Goal: Find specific page/section: Find specific page/section

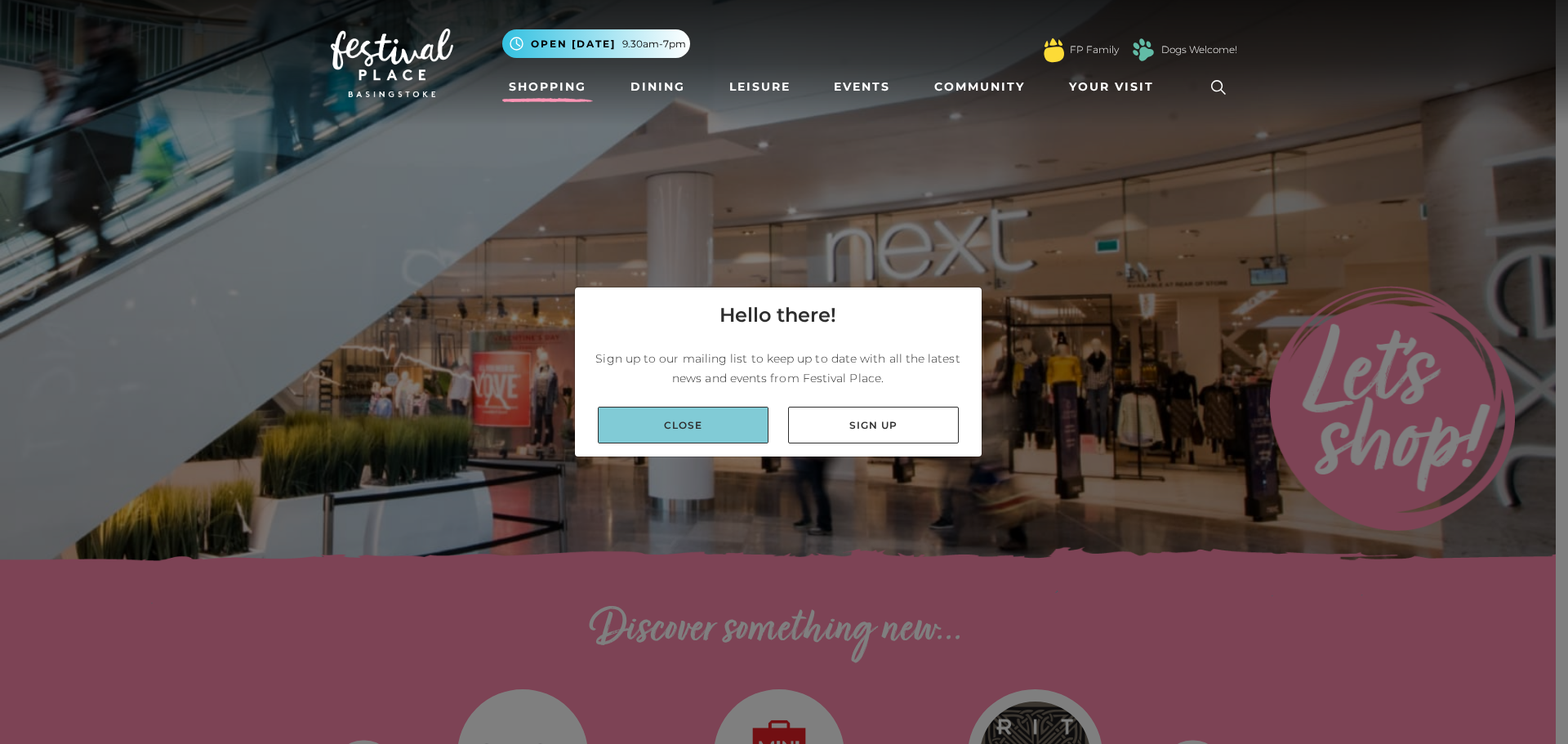
click at [737, 427] on link "Close" at bounding box center [682, 424] width 171 height 37
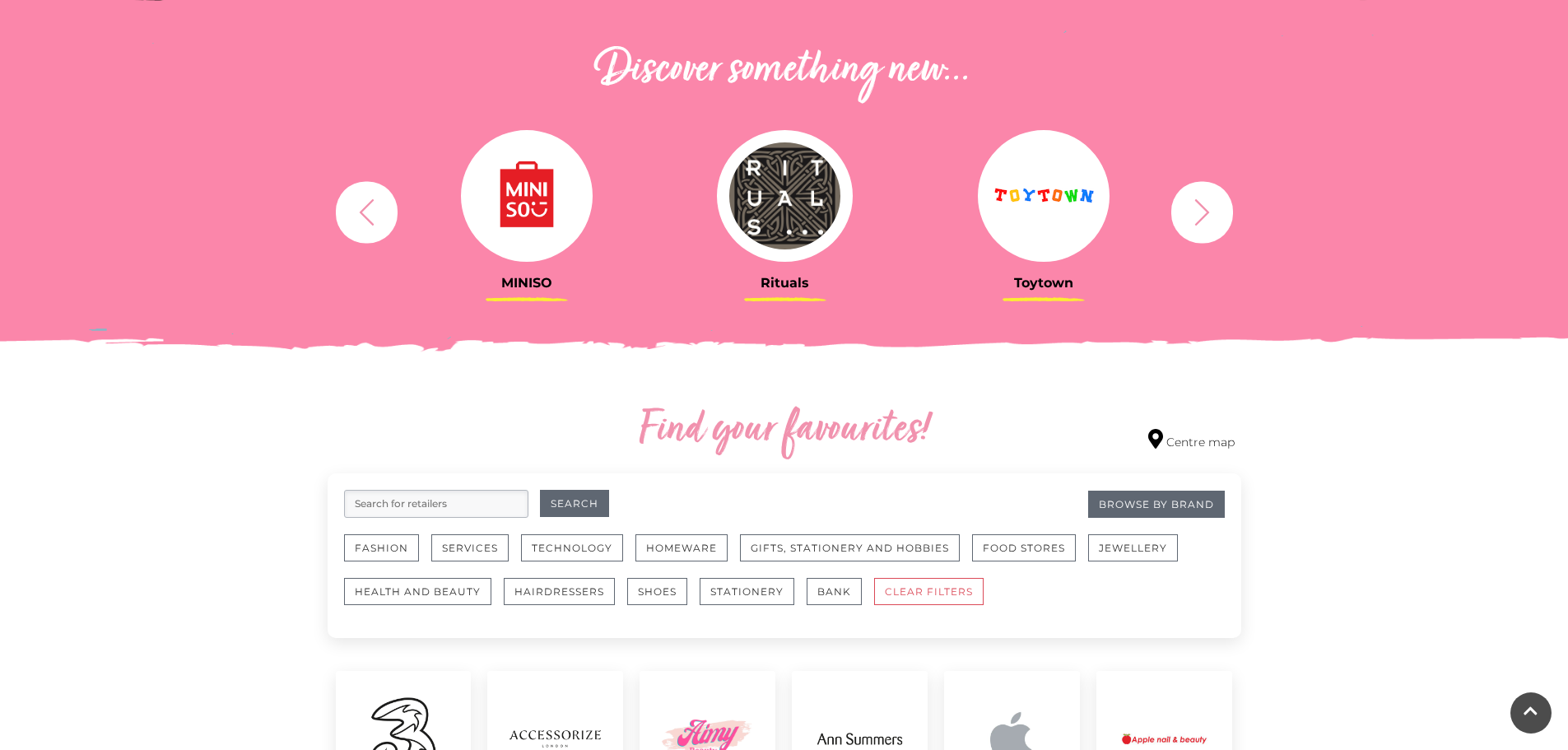
scroll to position [741, 0]
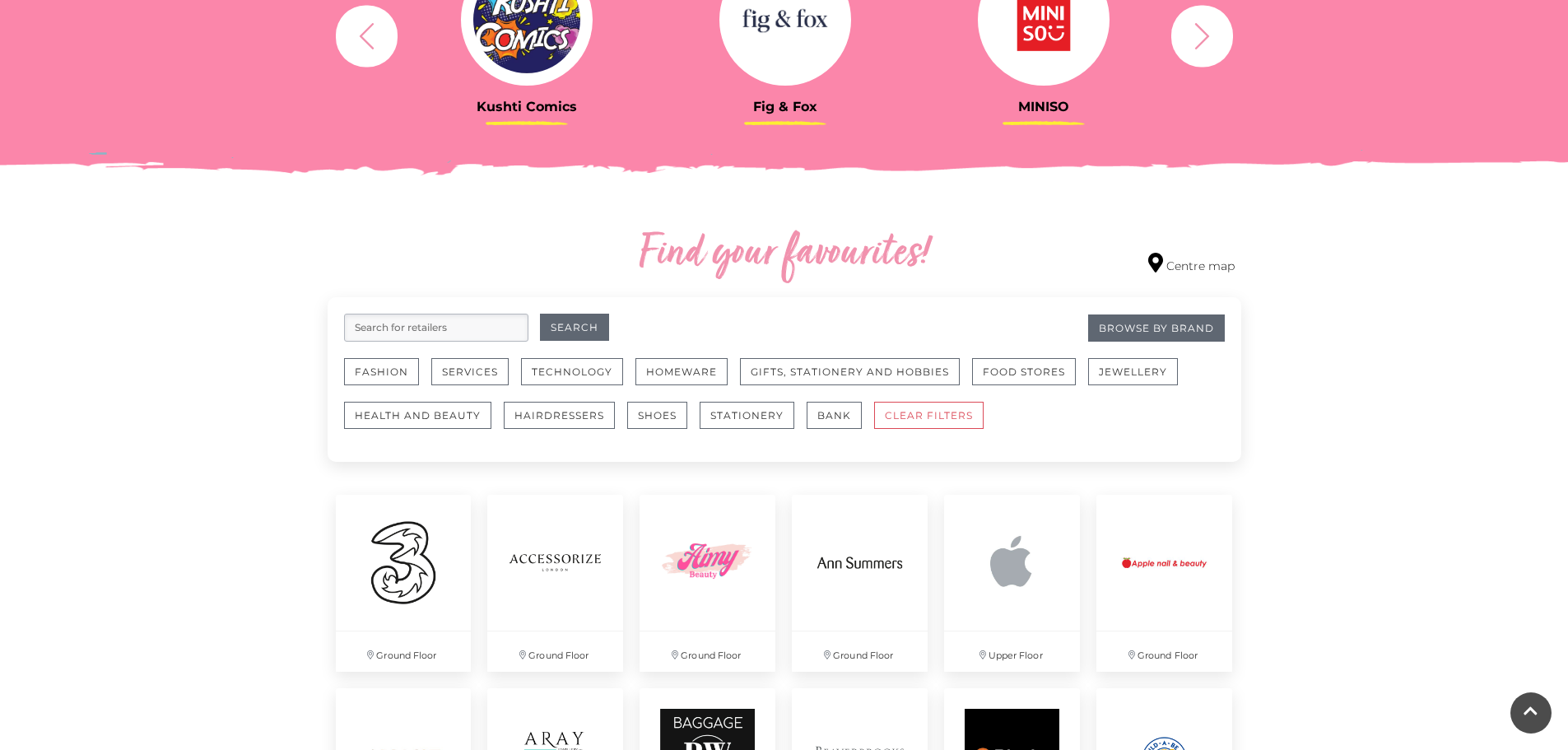
click at [490, 331] on input "search" at bounding box center [436, 327] width 185 height 28
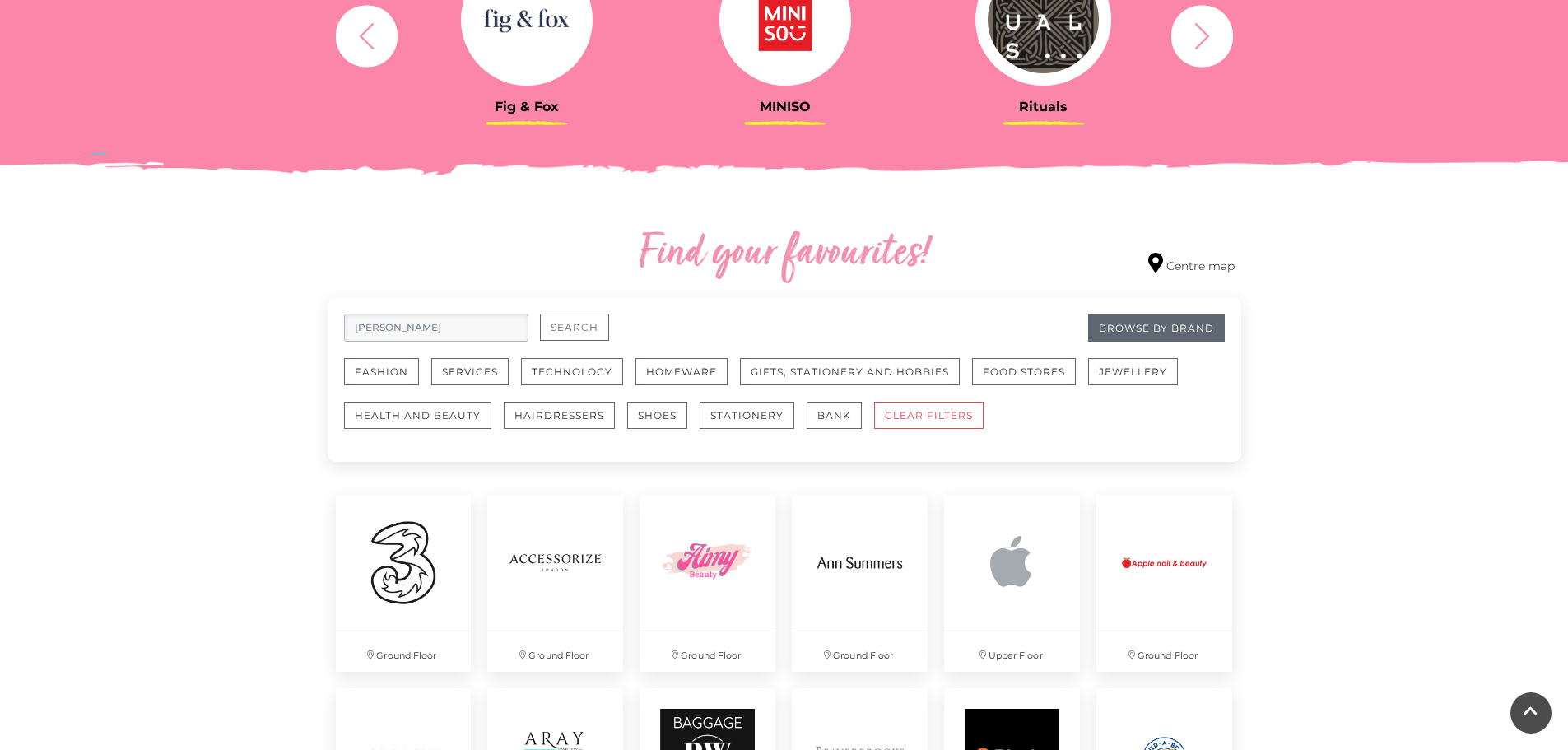
type input "summers"
click at [564, 328] on button "Search" at bounding box center [574, 327] width 69 height 27
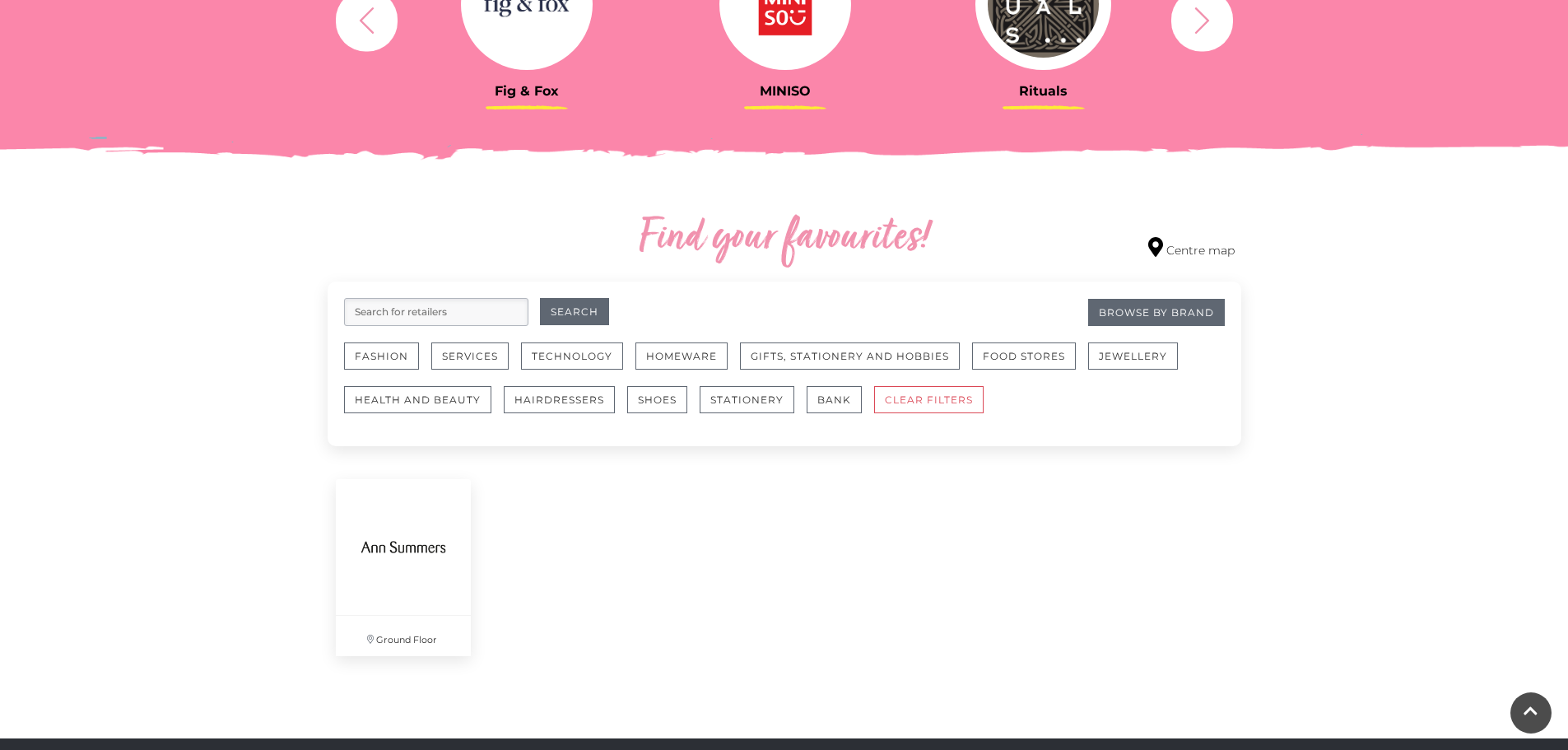
scroll to position [906, 0]
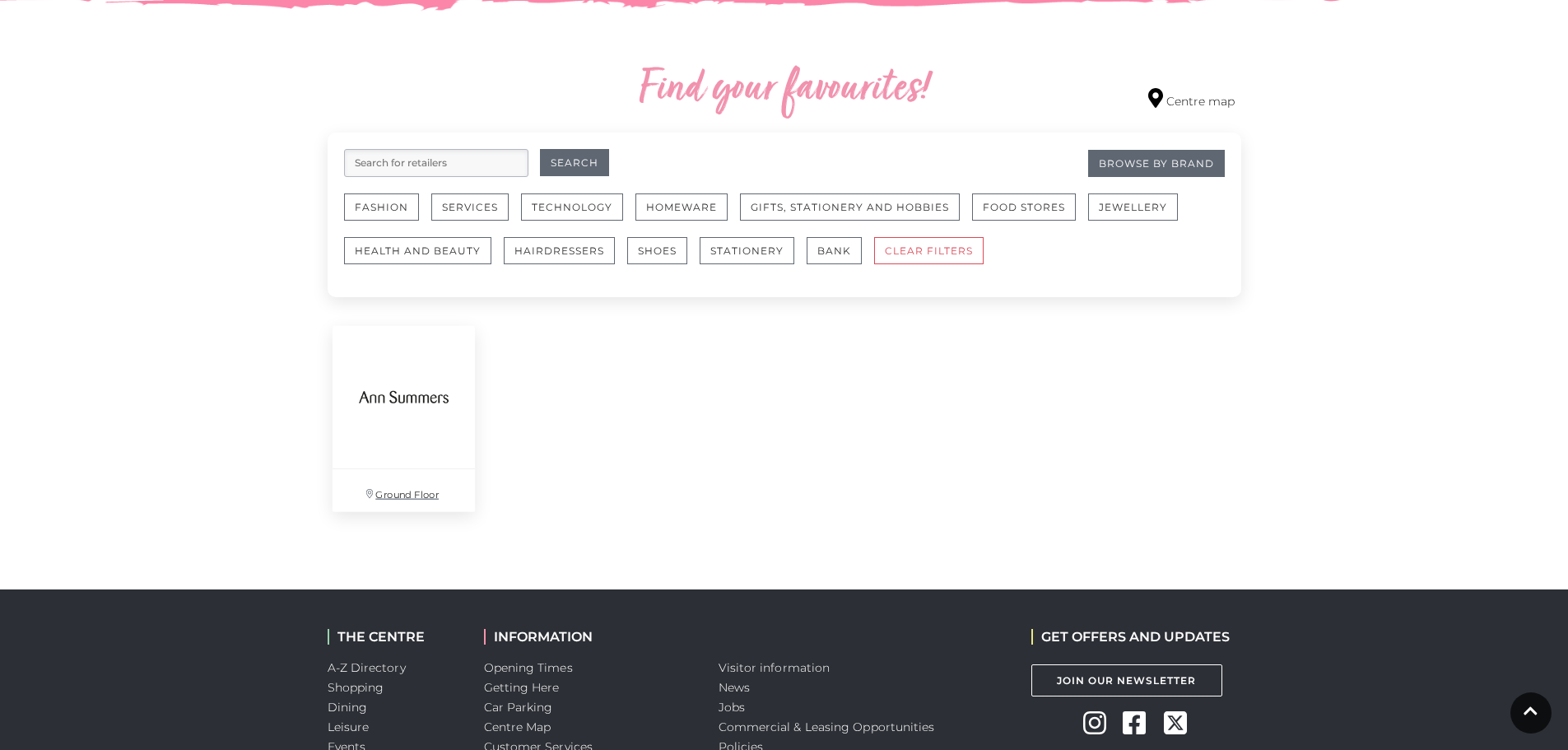
click at [421, 404] on img at bounding box center [403, 397] width 142 height 142
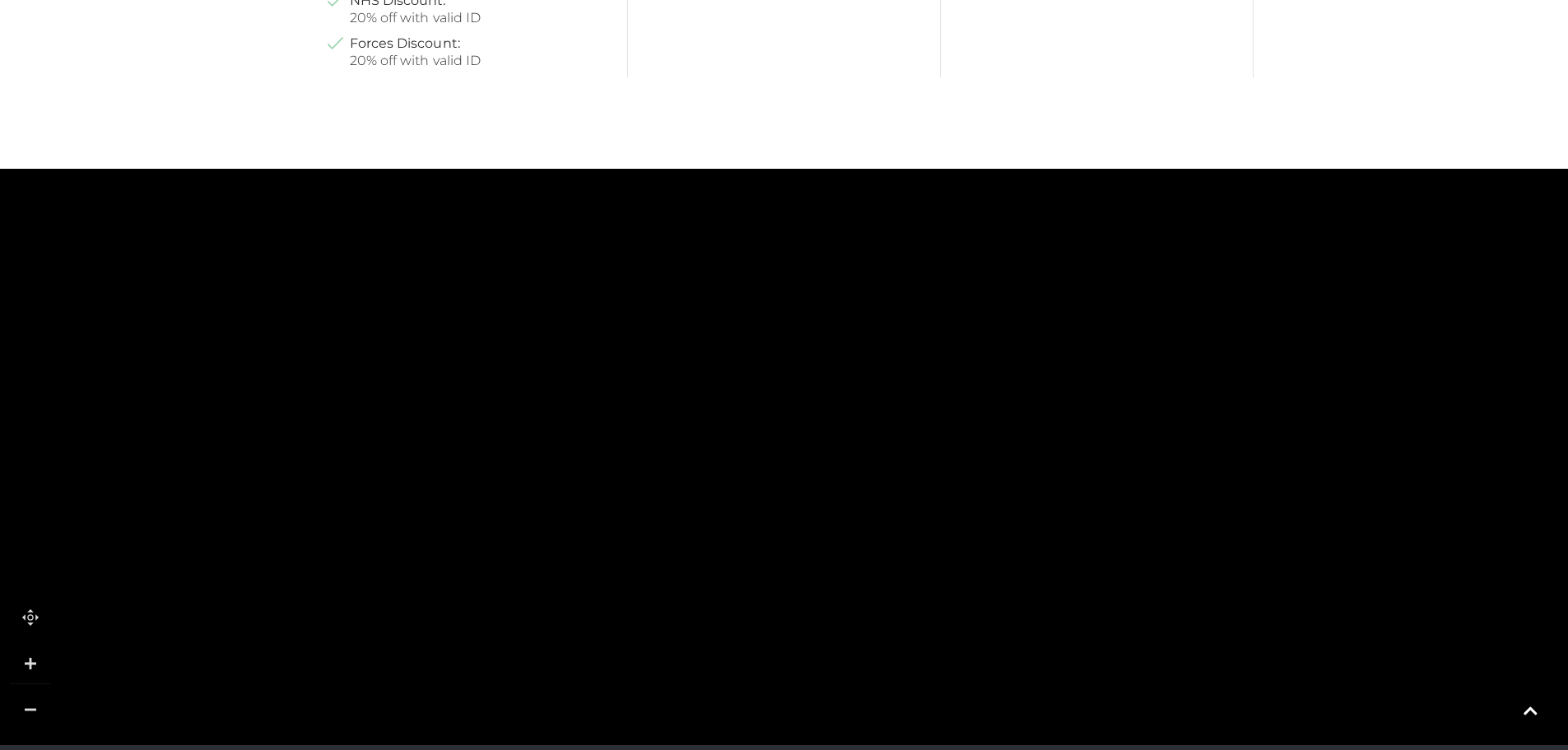
scroll to position [988, 0]
